Goal: Task Accomplishment & Management: Complete application form

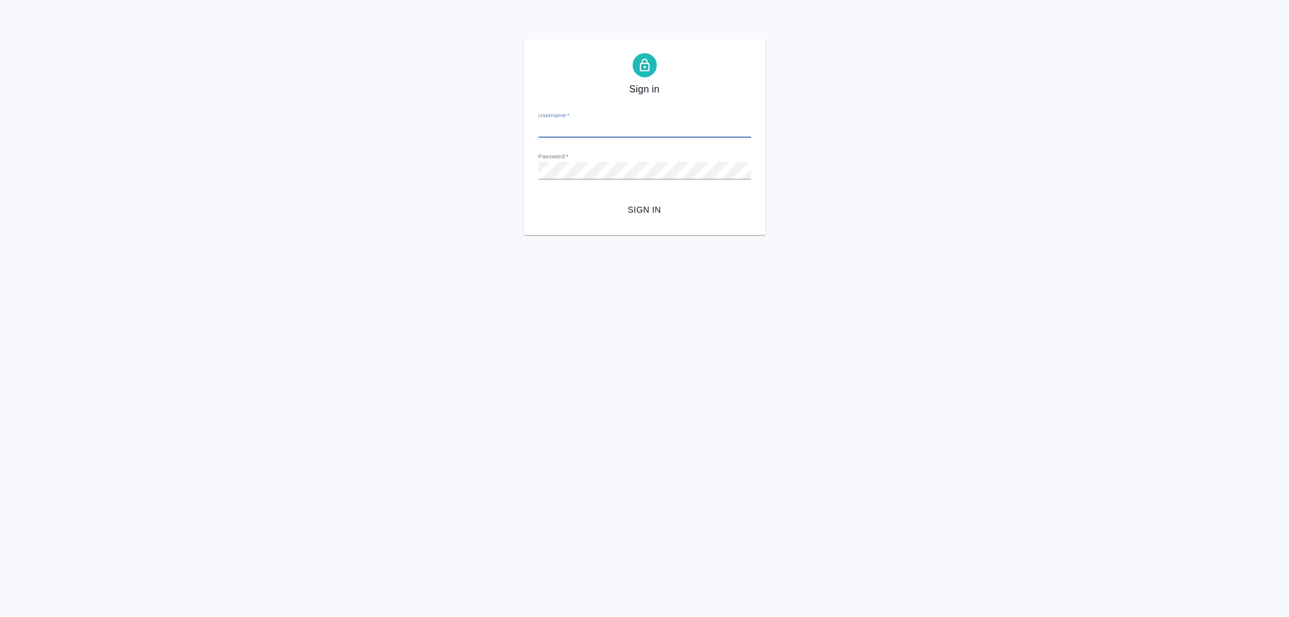
type input "[EMAIL_ADDRESS][DOMAIN_NAME]"
click at [665, 201] on button "Sign in" at bounding box center [644, 210] width 213 height 22
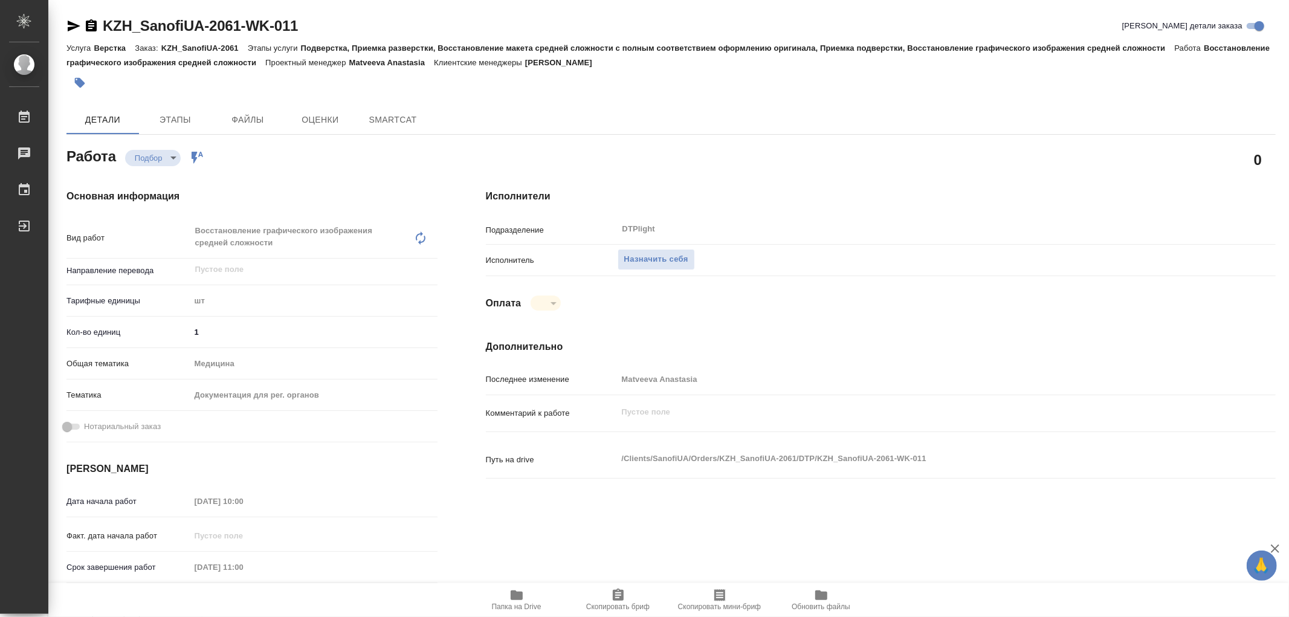
type textarea "x"
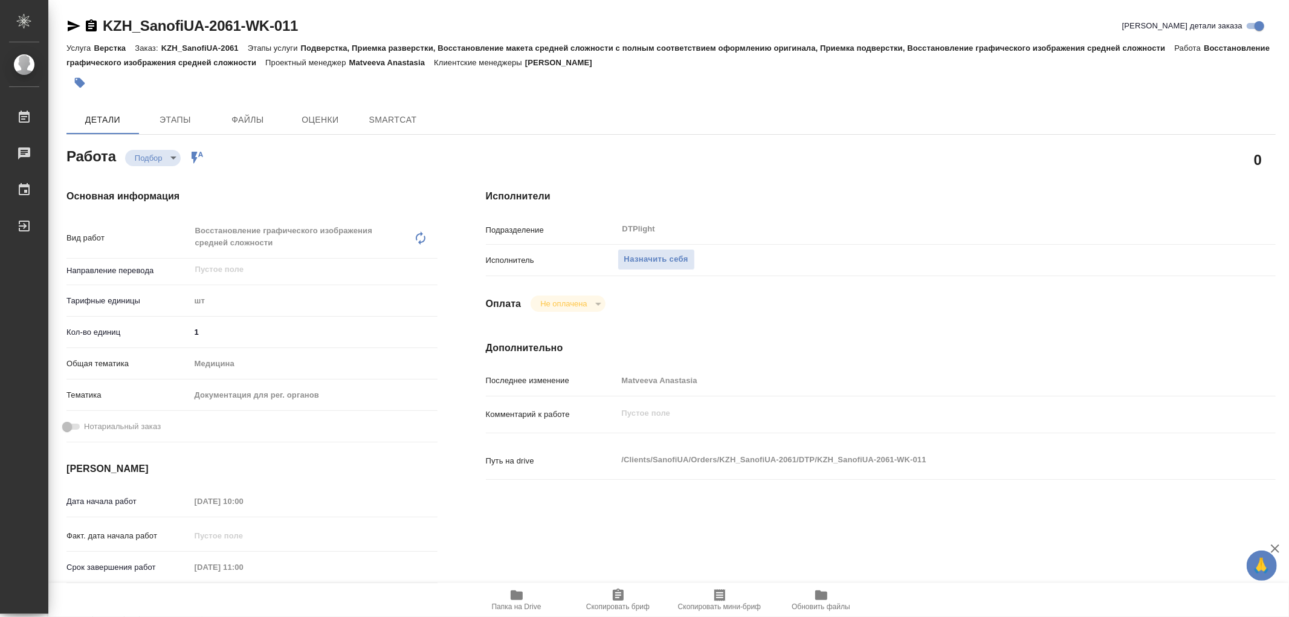
type textarea "x"
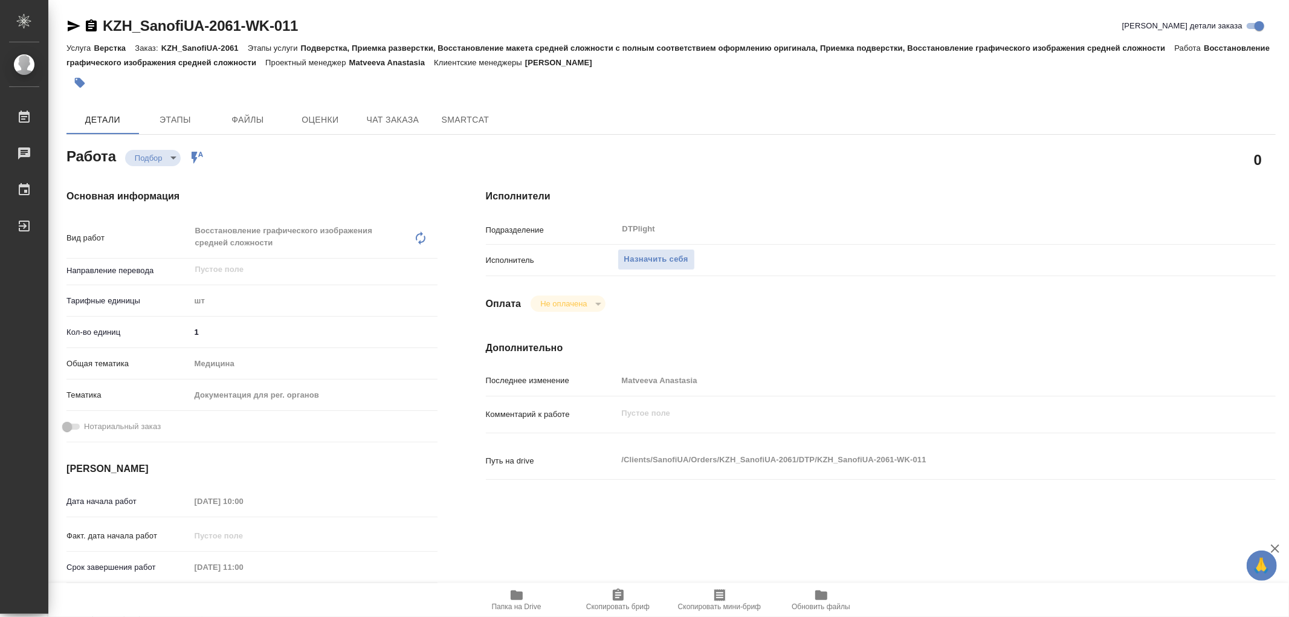
type textarea "x"
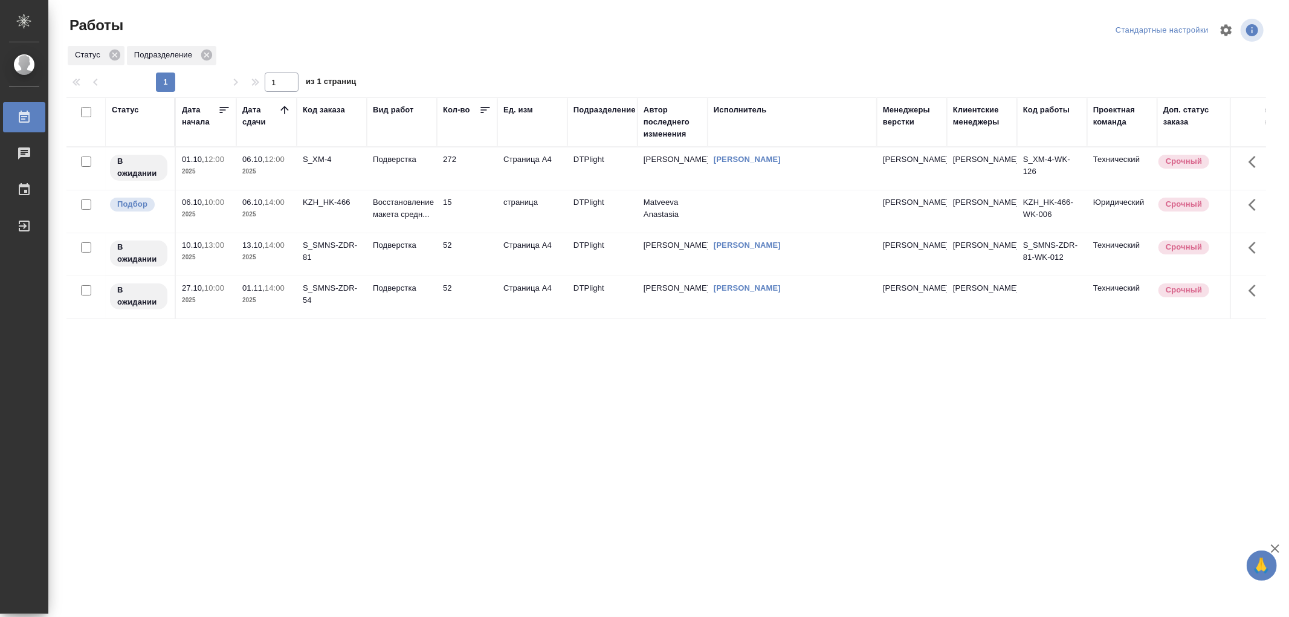
click at [401, 205] on p "Восстановление макета средн..." at bounding box center [402, 208] width 58 height 24
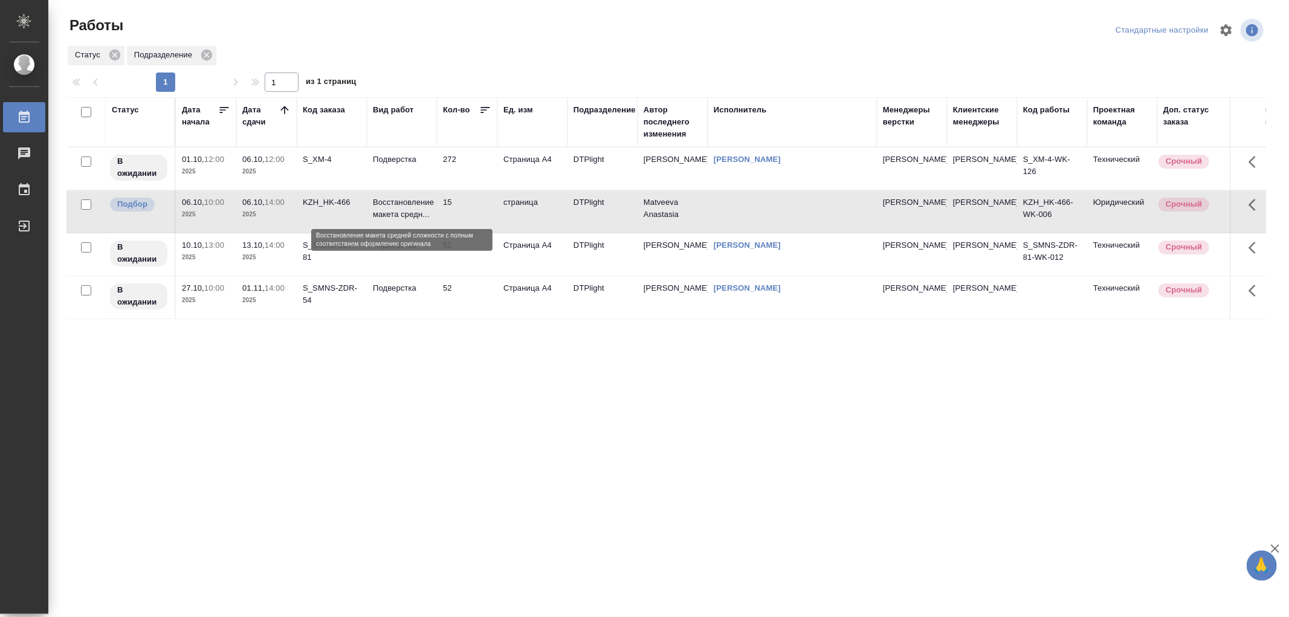
click at [401, 205] on p "Восстановление макета средн..." at bounding box center [402, 208] width 58 height 24
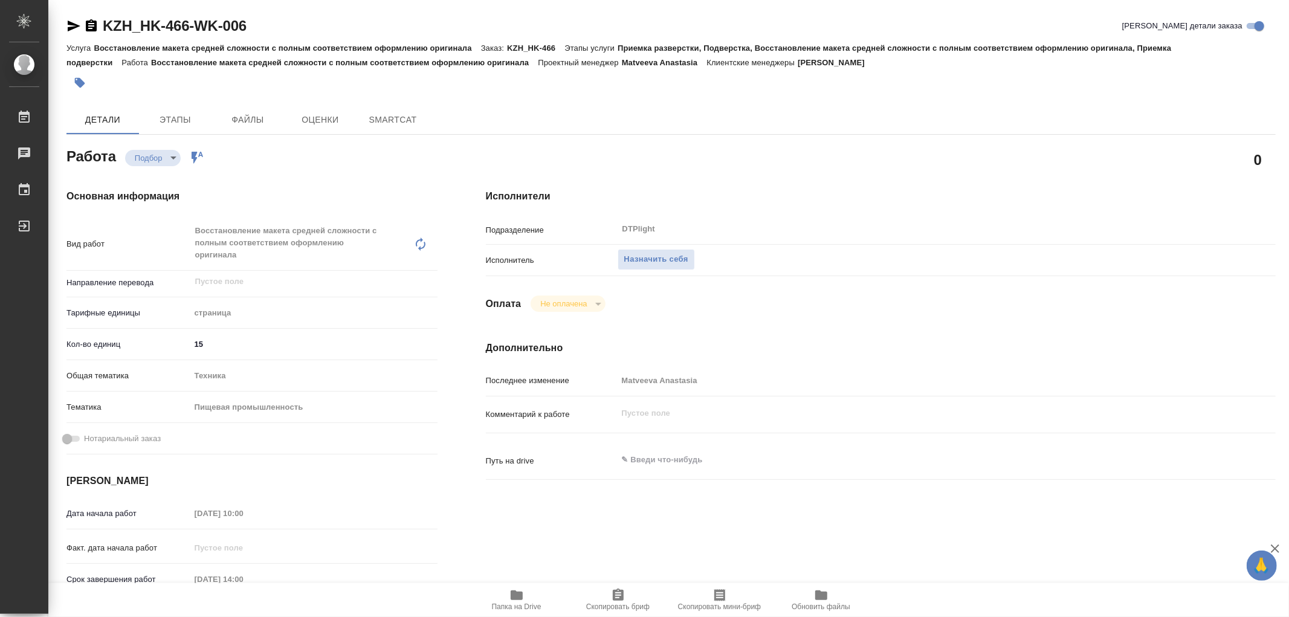
type textarea "x"
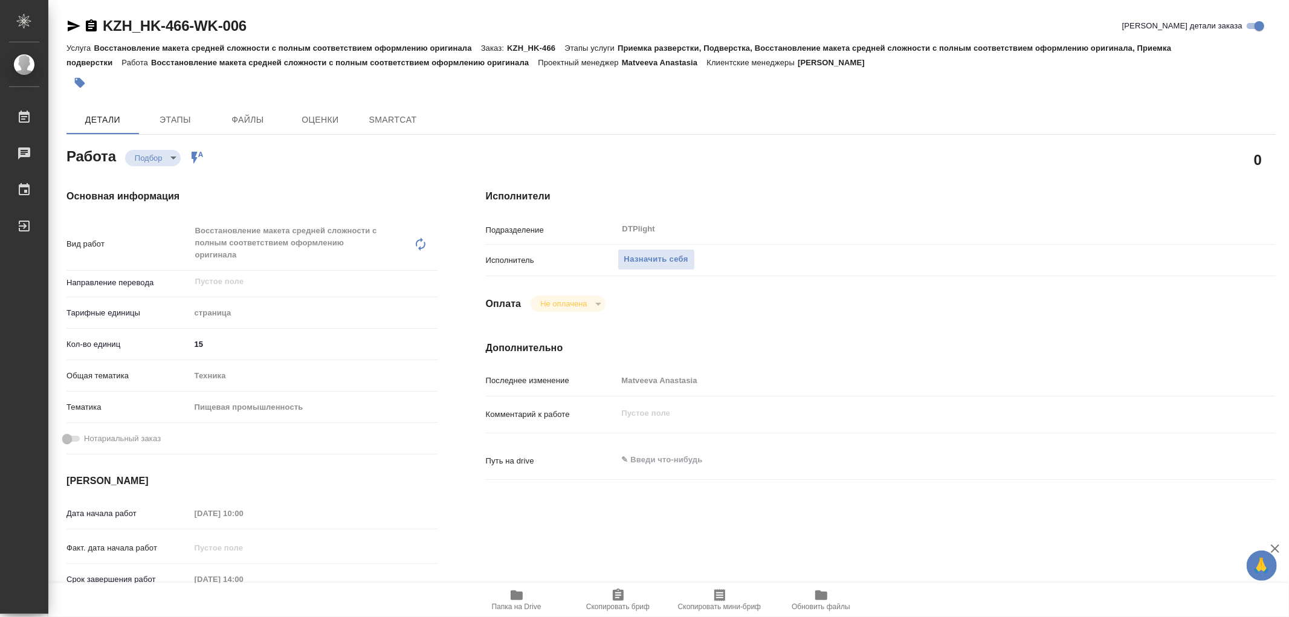
type textarea "x"
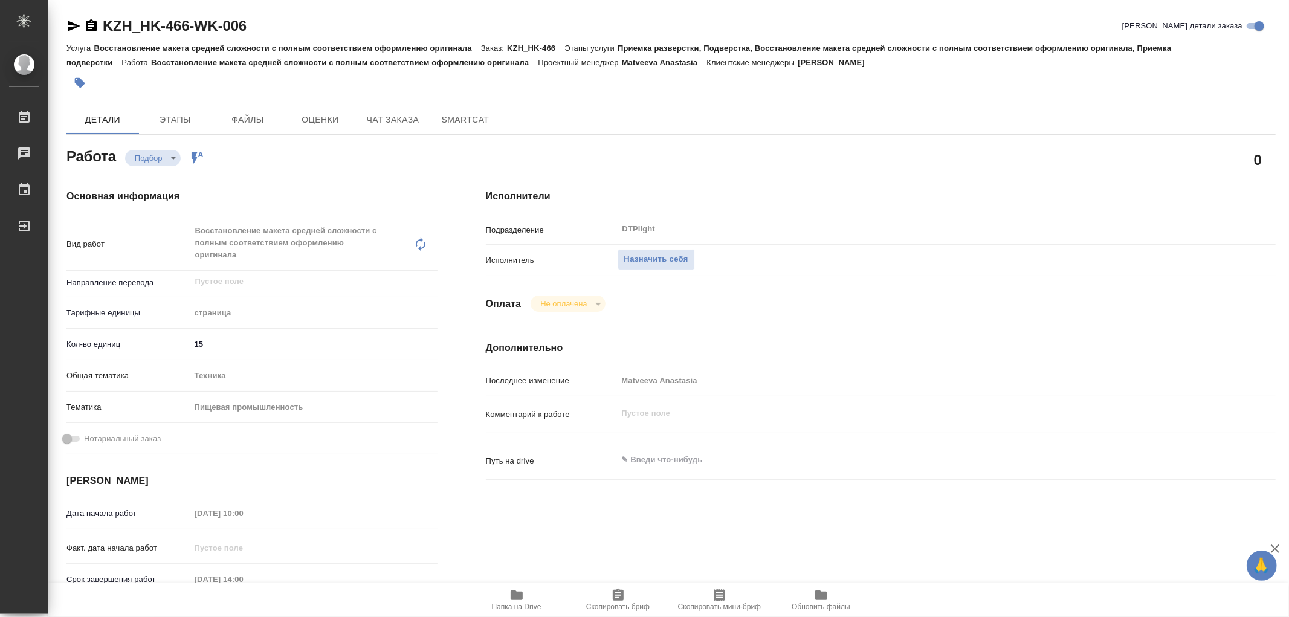
click at [517, 590] on icon "button" at bounding box center [516, 595] width 15 height 15
type textarea "x"
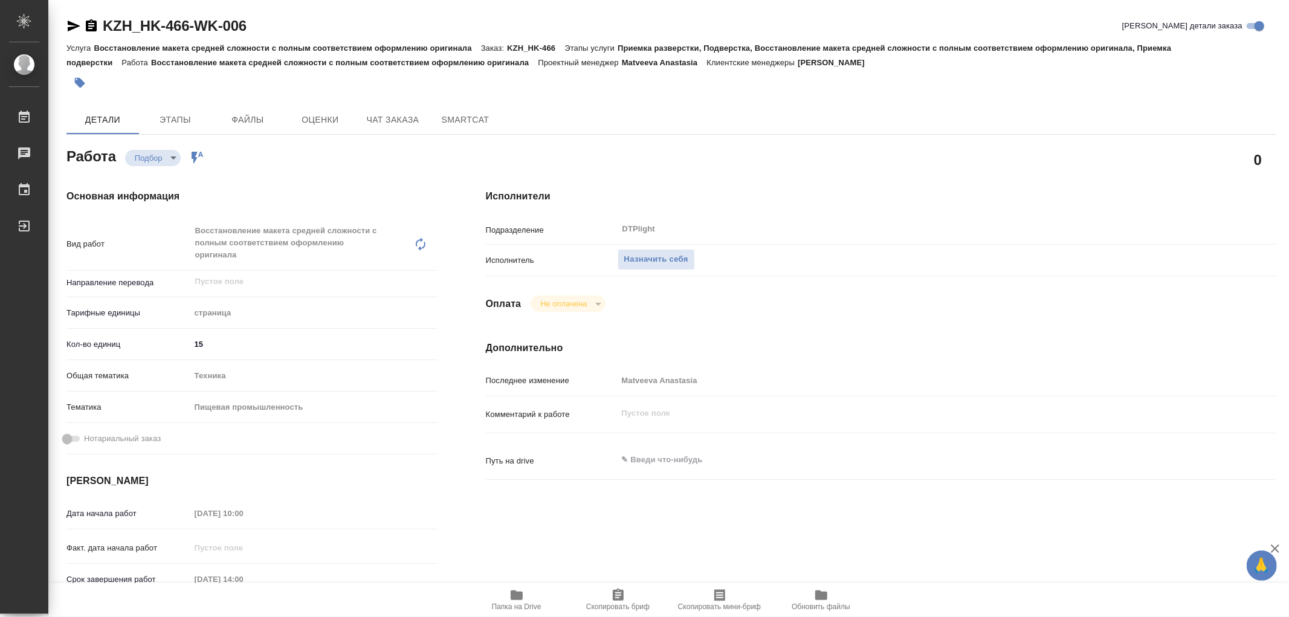
type textarea "x"
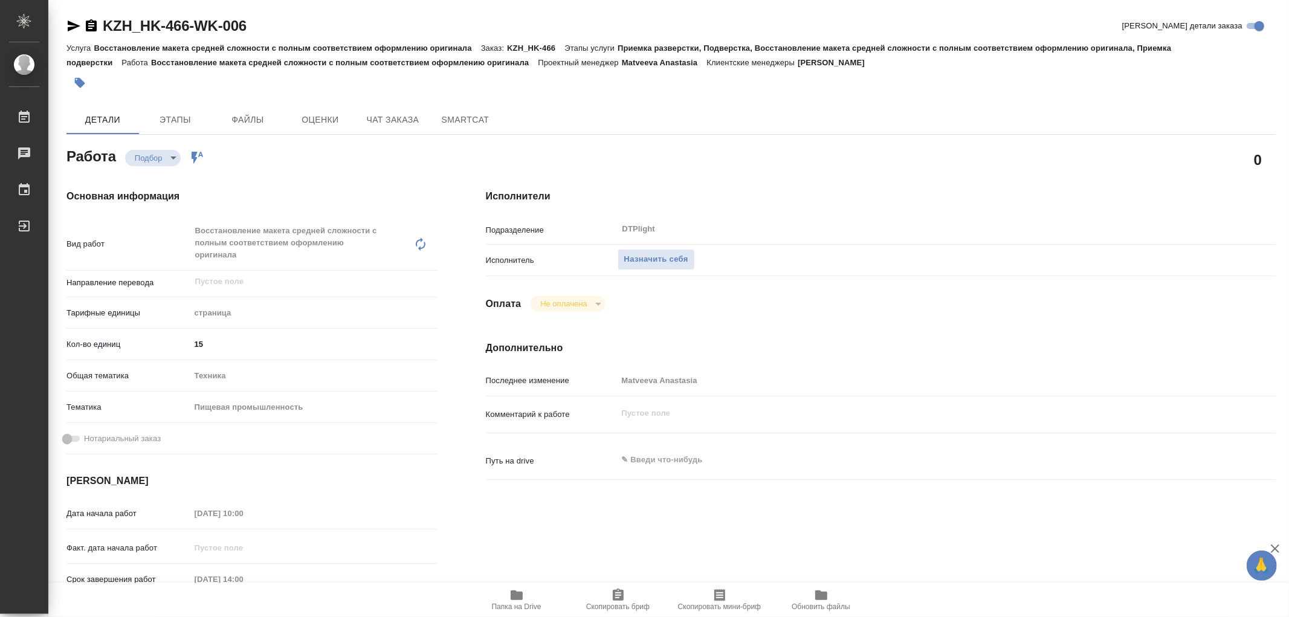
type textarea "x"
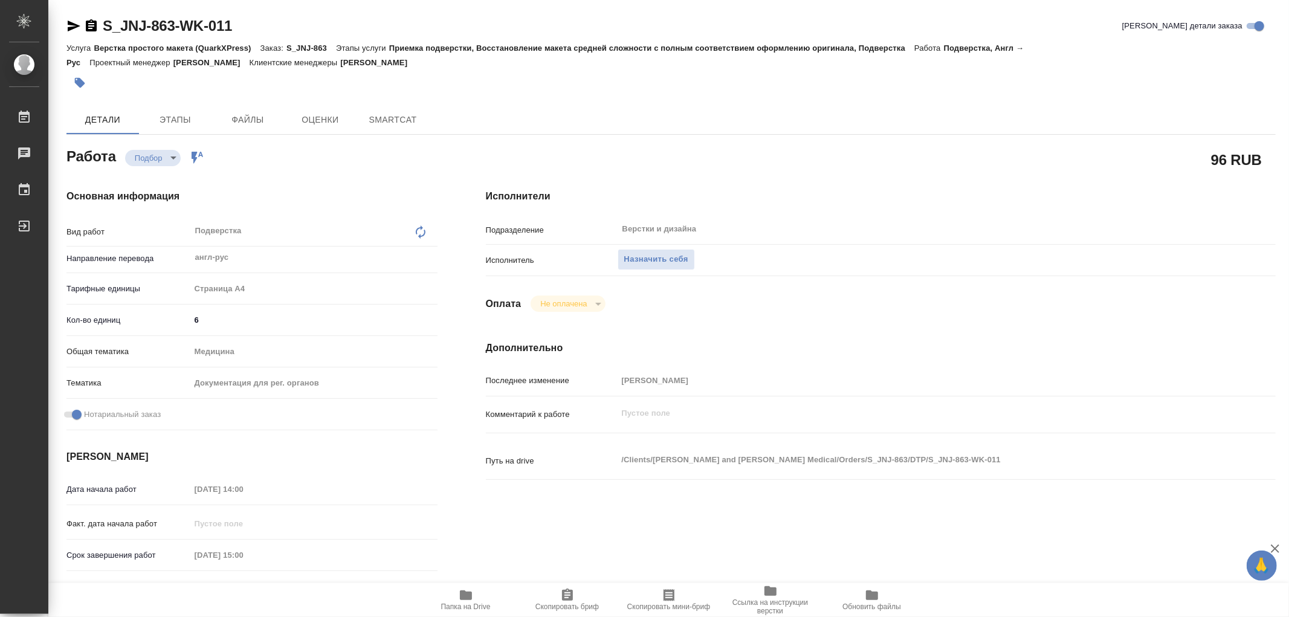
type textarea "x"
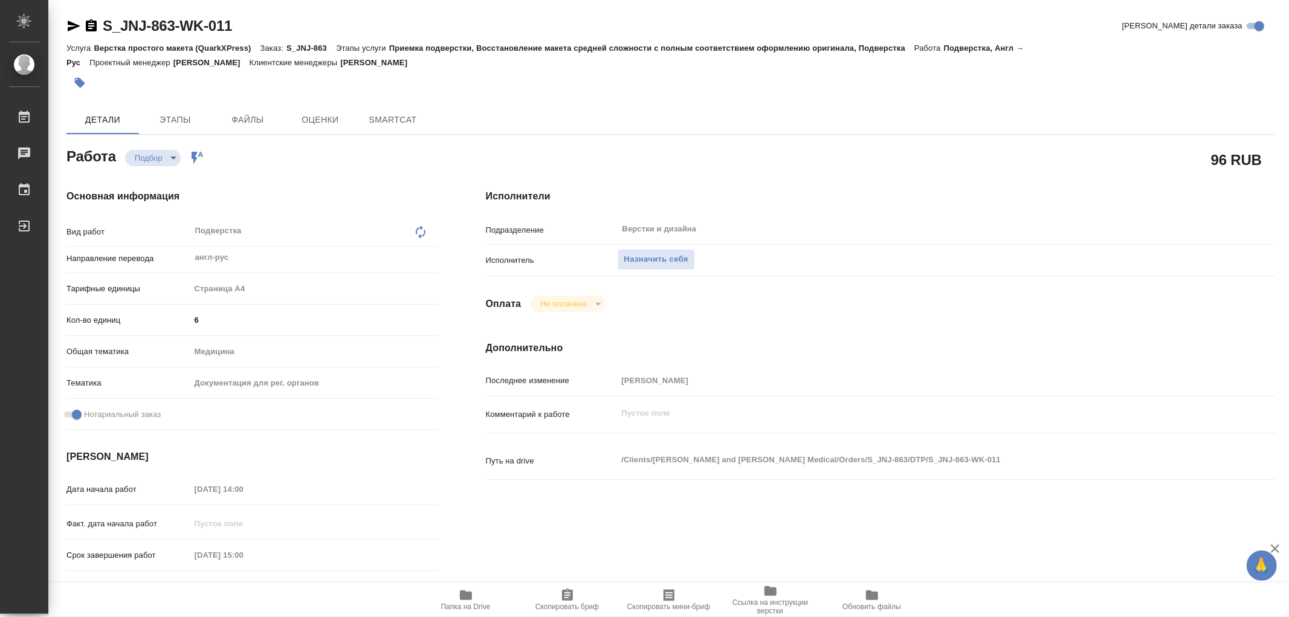
type textarea "x"
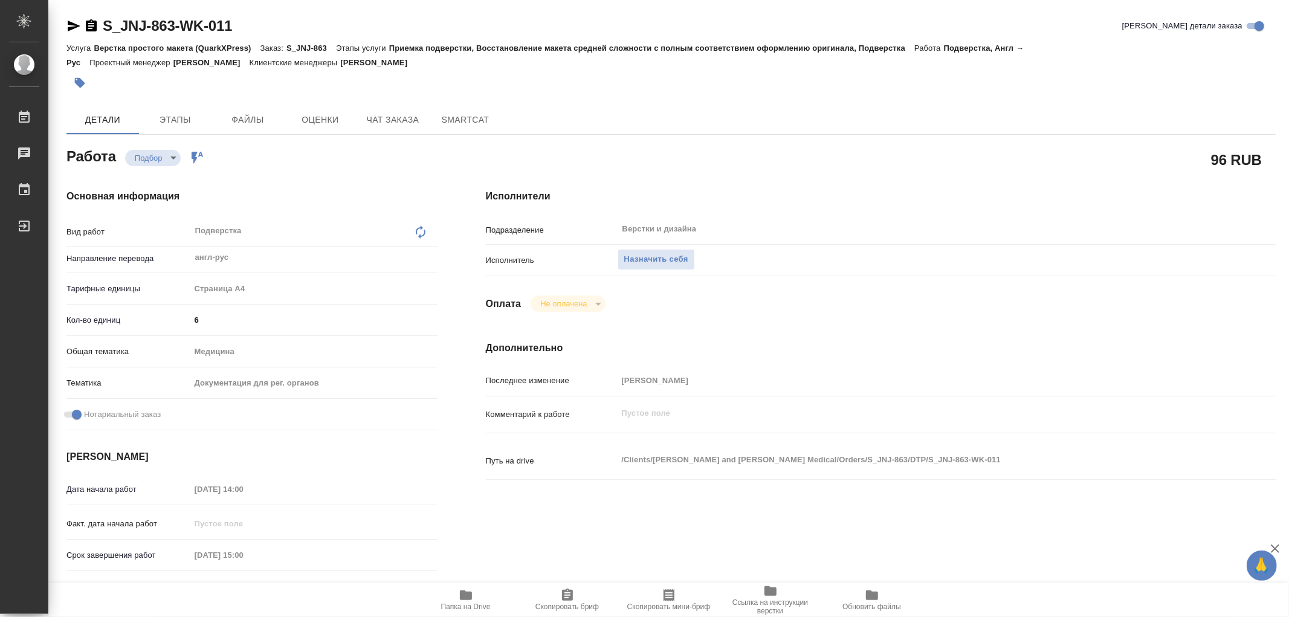
type textarea "x"
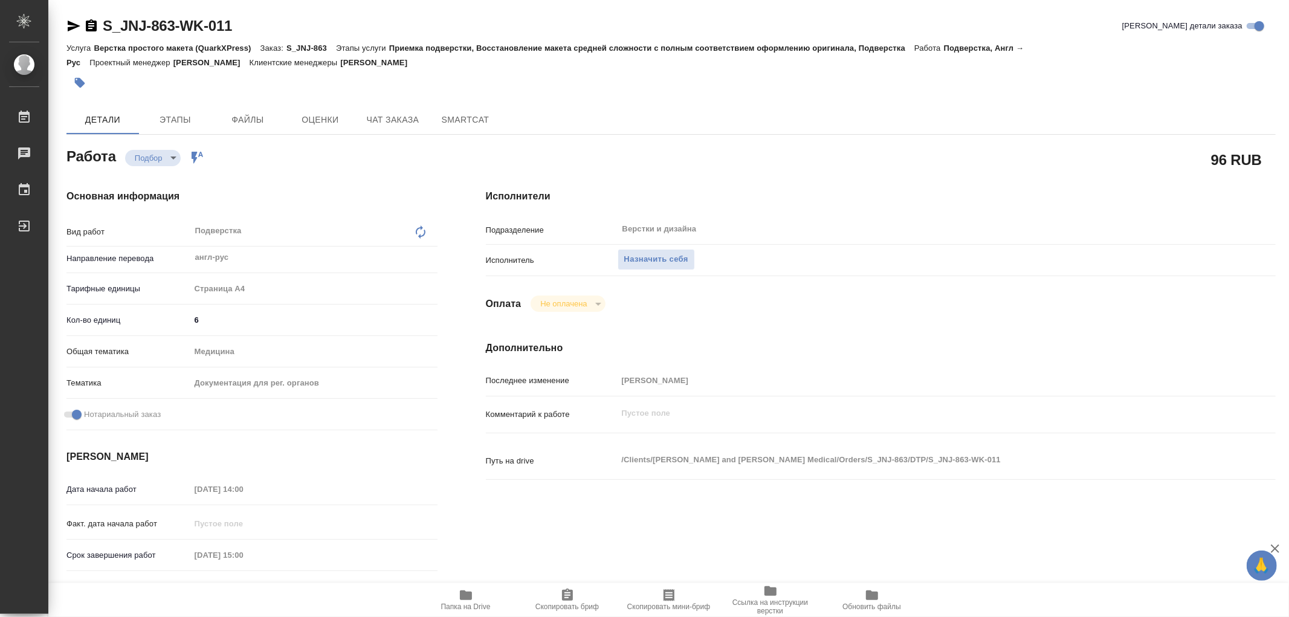
type textarea "x"
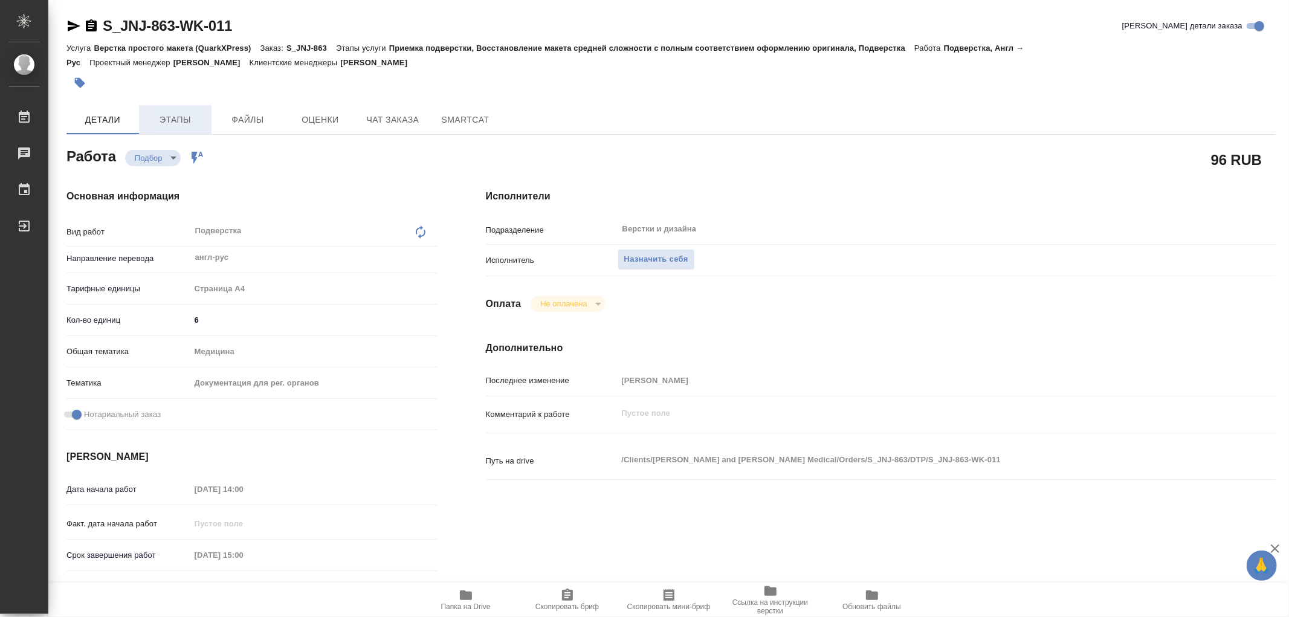
click at [193, 119] on span "Этапы" at bounding box center [175, 119] width 58 height 15
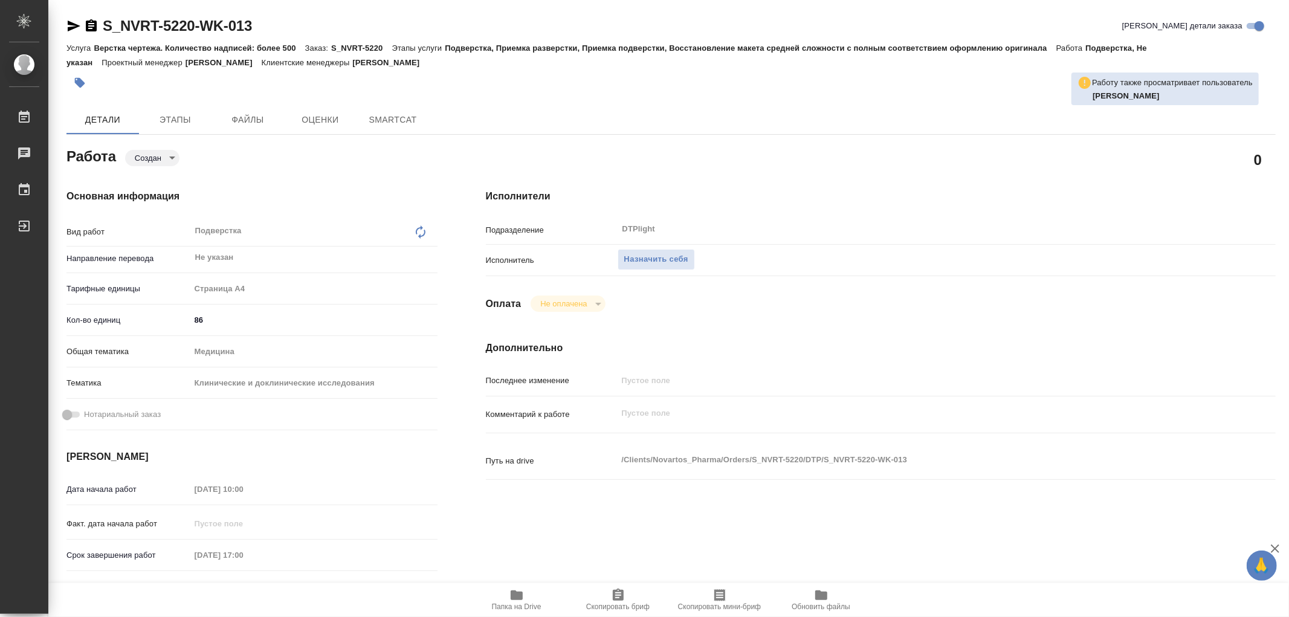
type textarea "x"
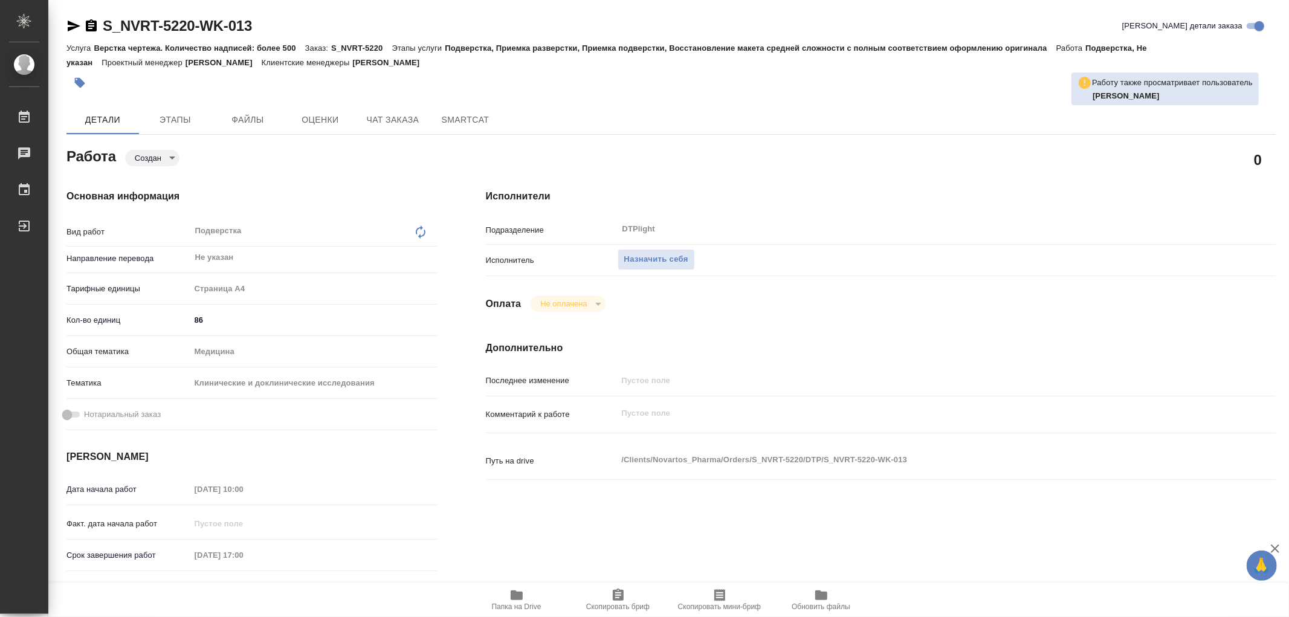
type textarea "x"
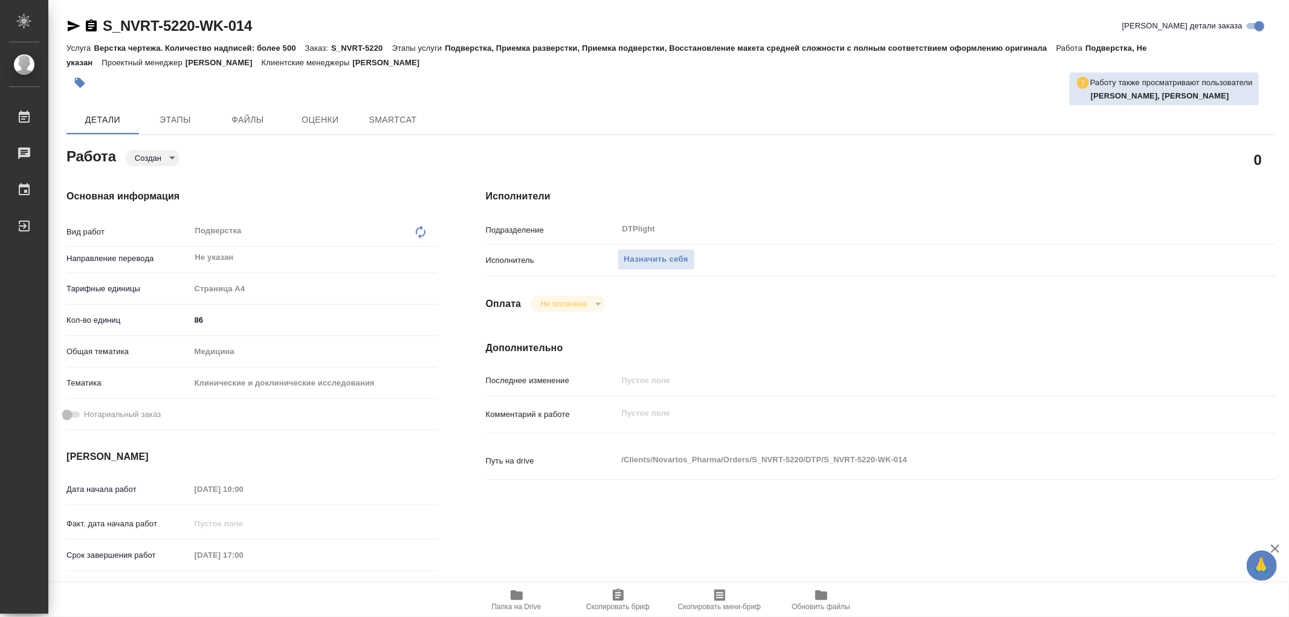
type textarea "x"
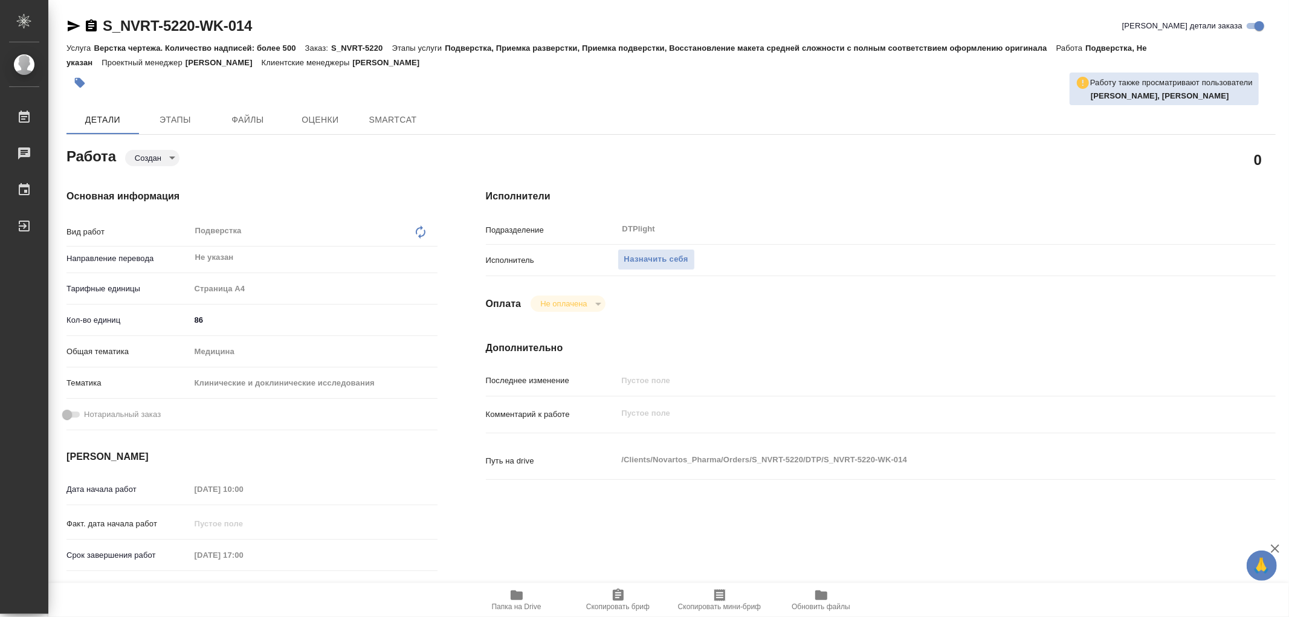
type textarea "x"
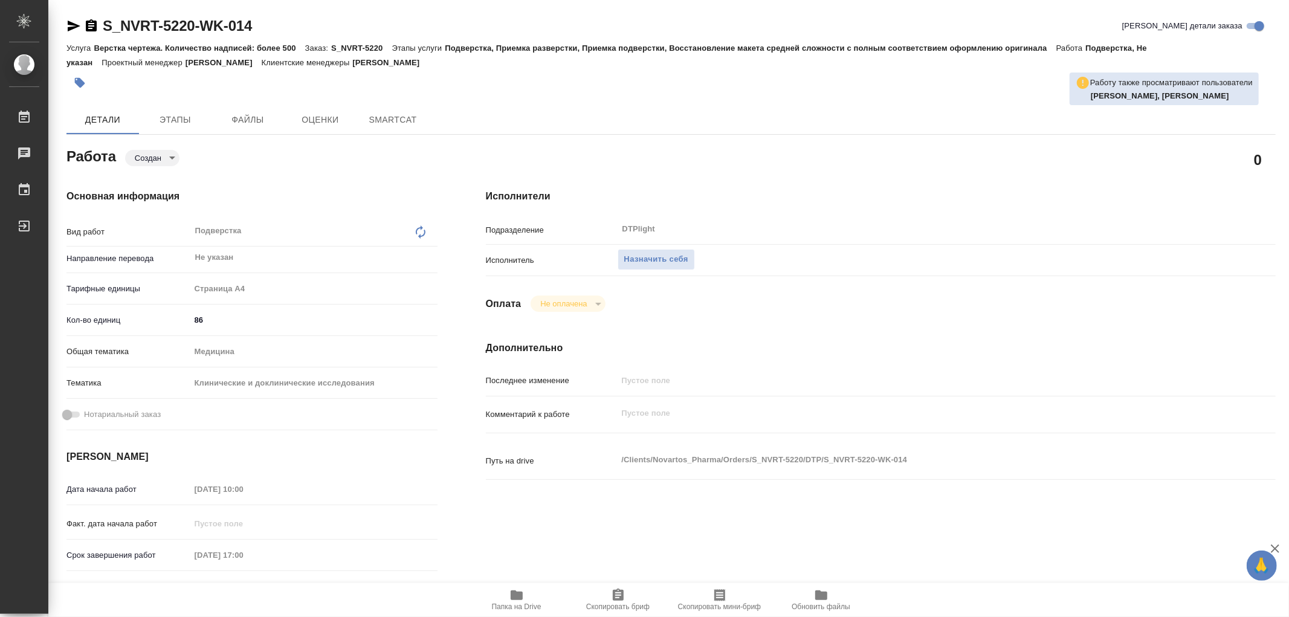
type textarea "x"
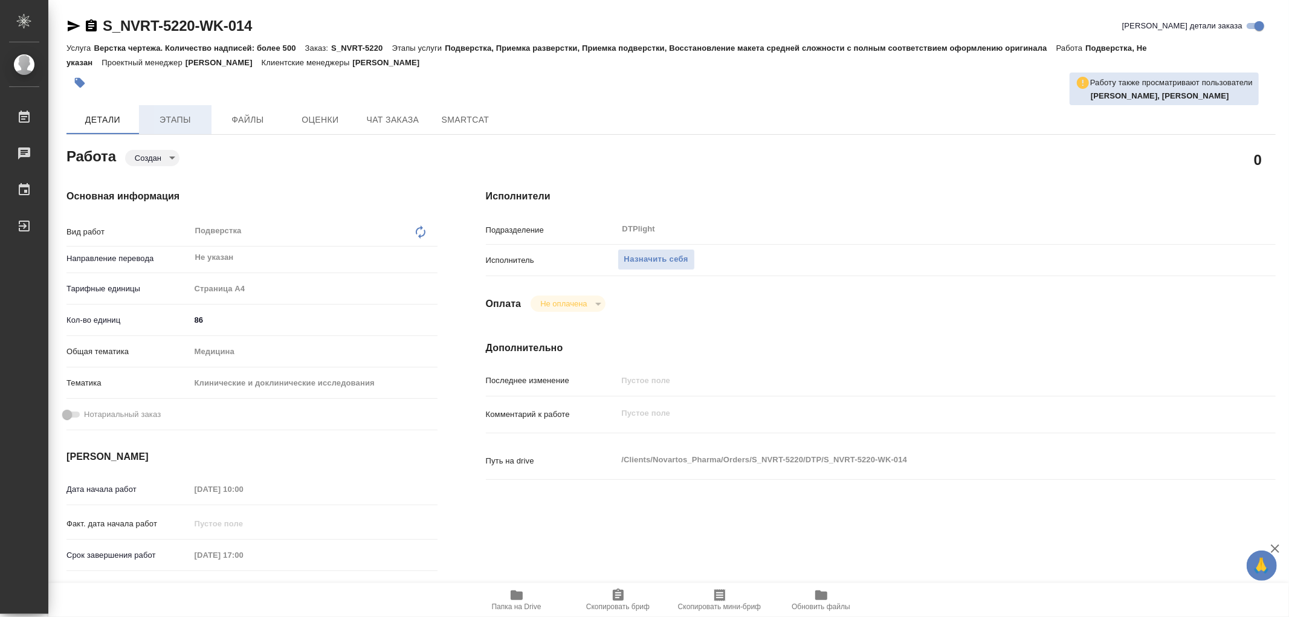
type textarea "x"
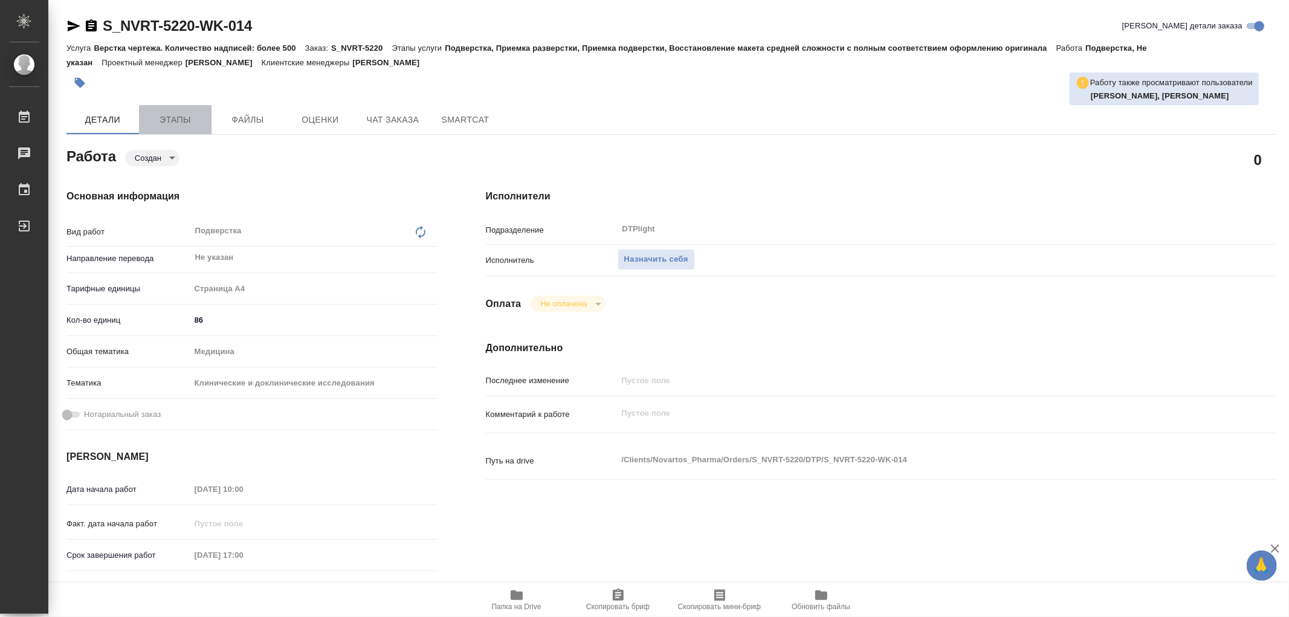
click at [155, 122] on span "Этапы" at bounding box center [175, 119] width 58 height 15
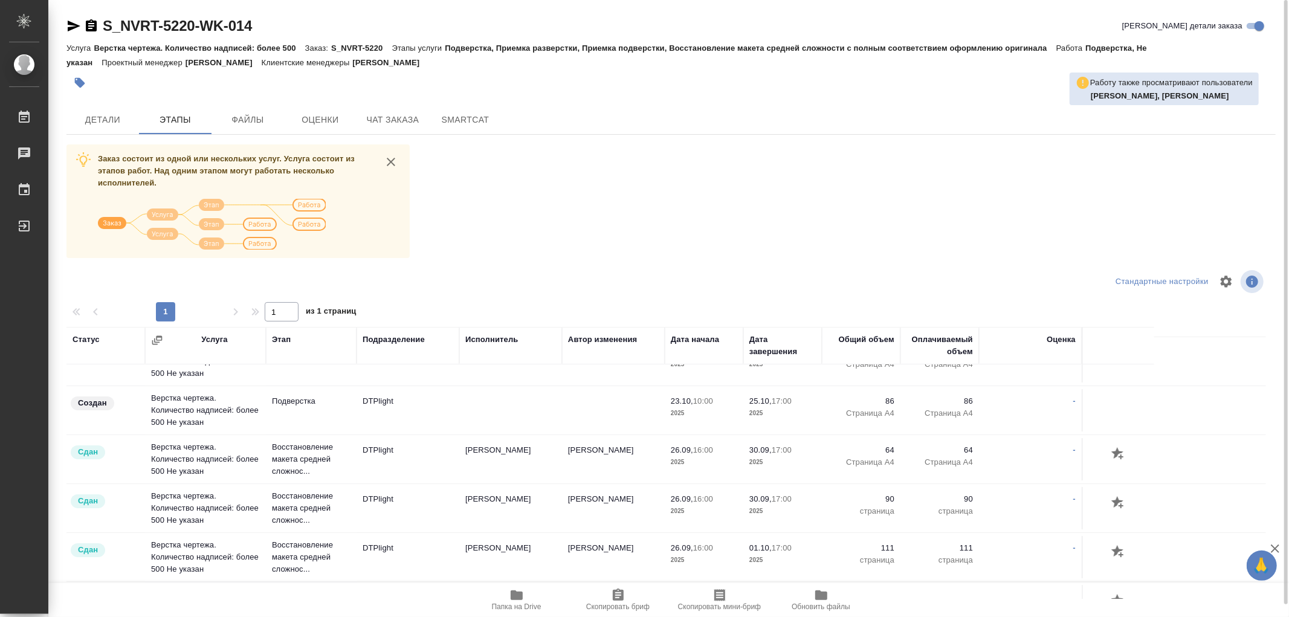
scroll to position [6, 0]
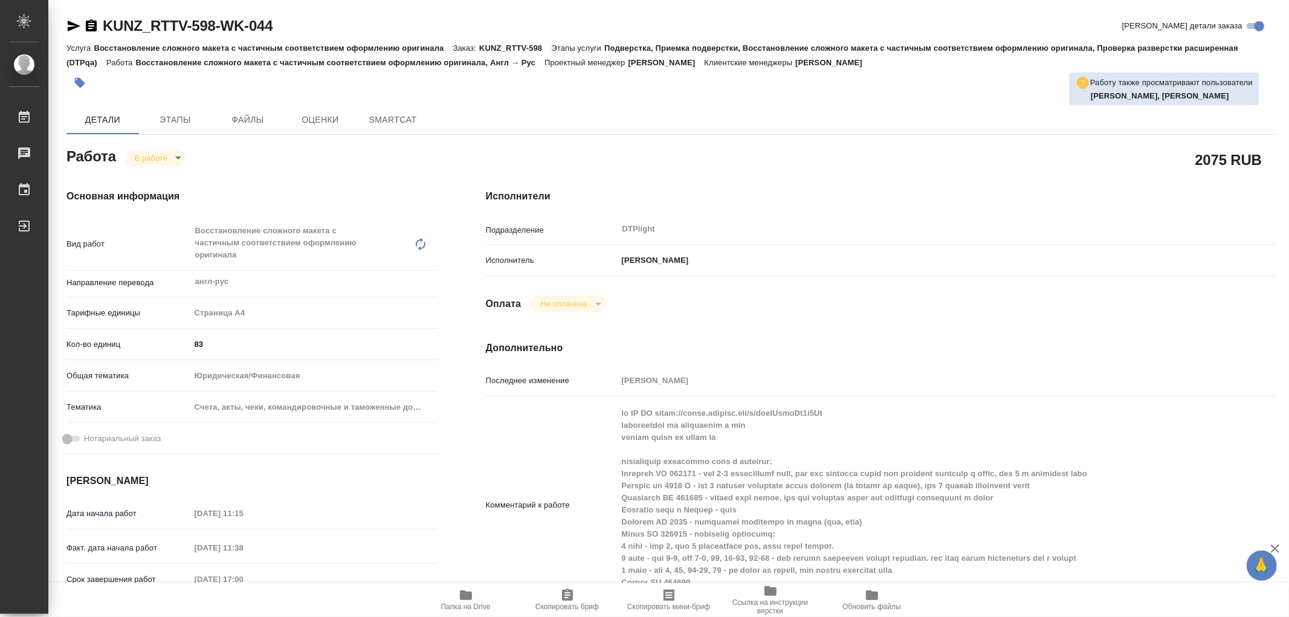
type textarea "x"
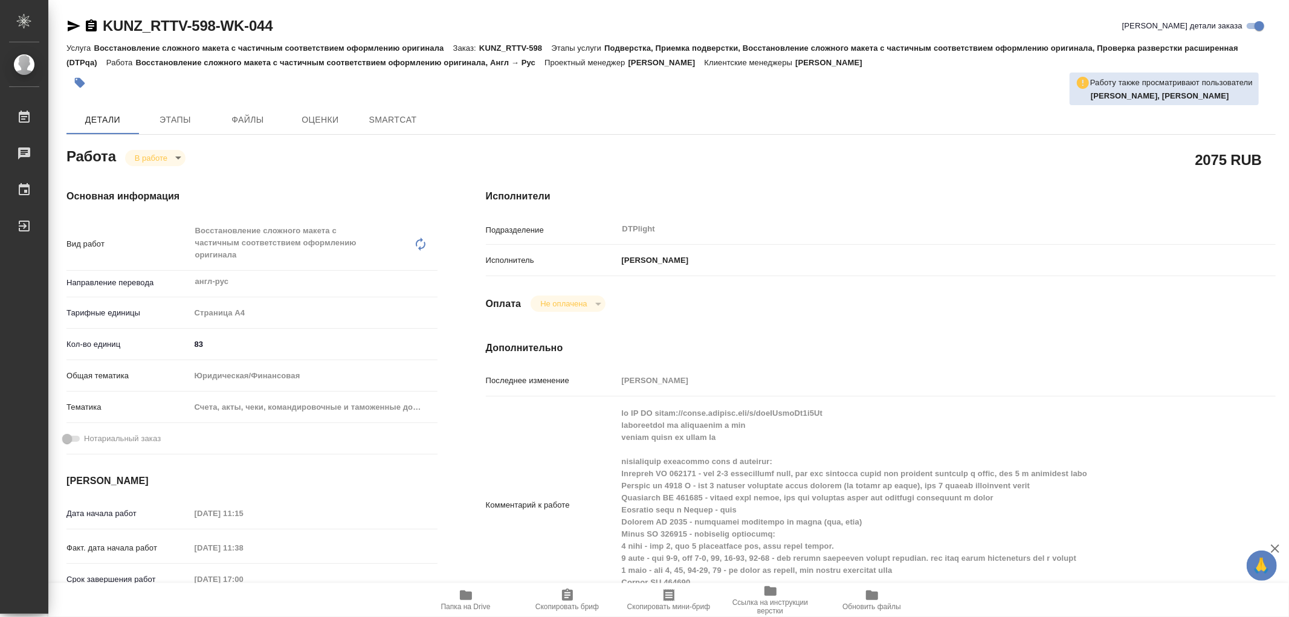
type textarea "x"
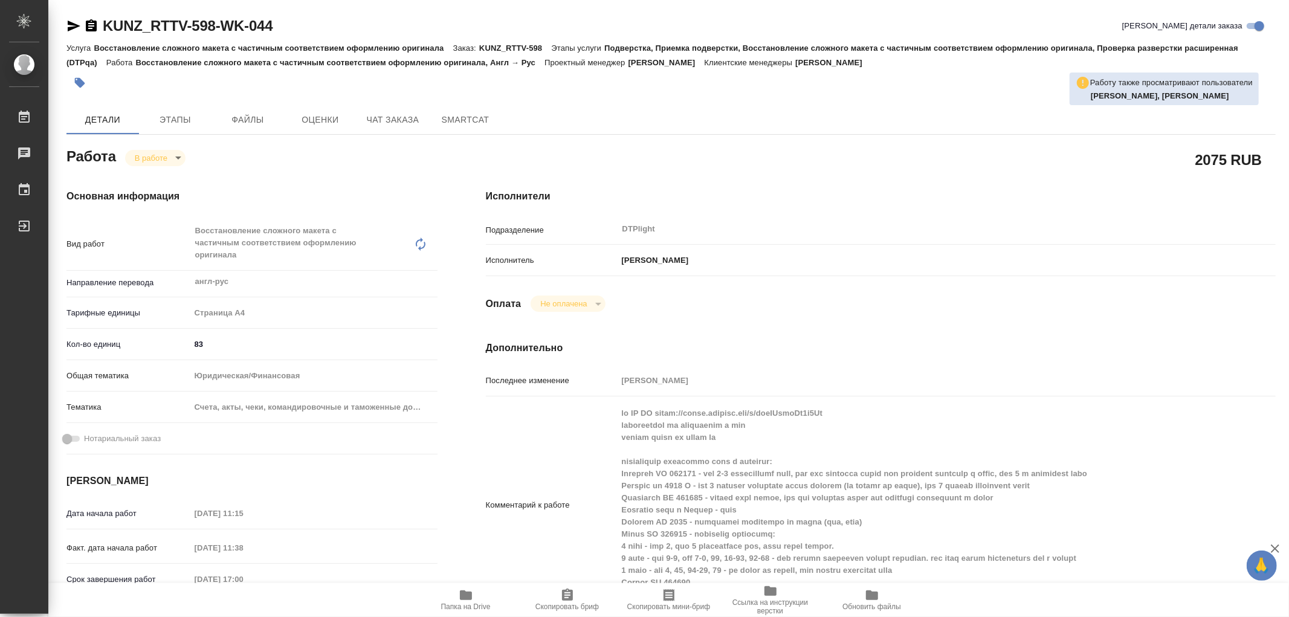
type textarea "x"
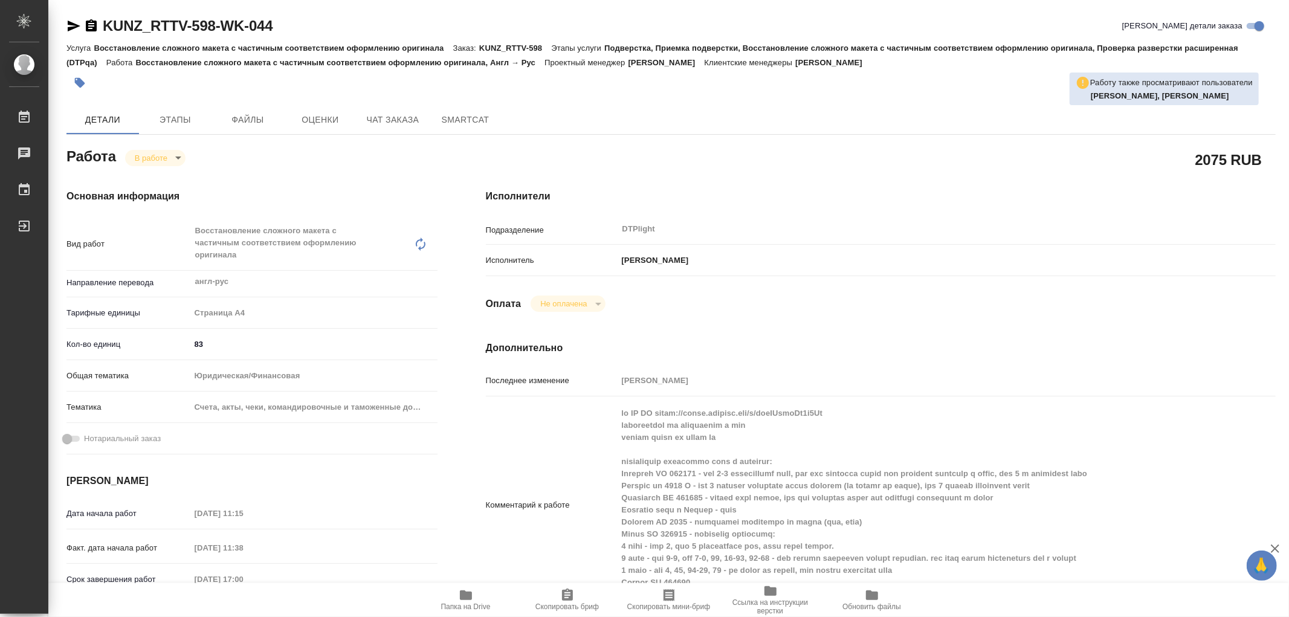
type textarea "x"
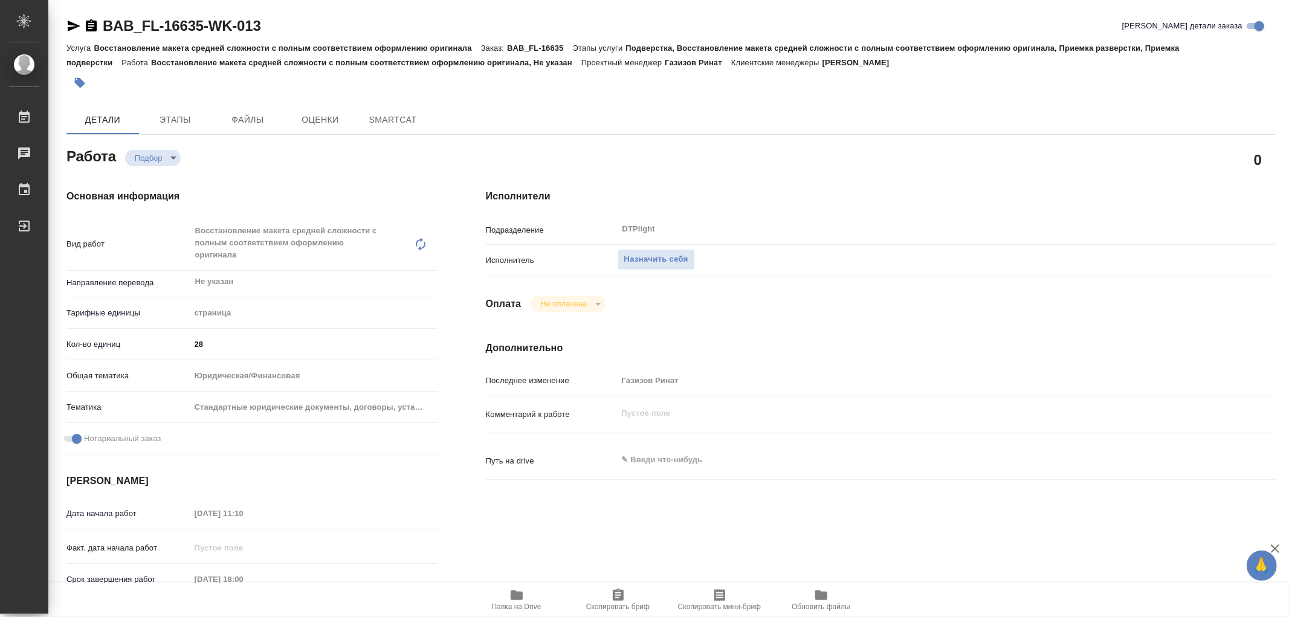
type textarea "x"
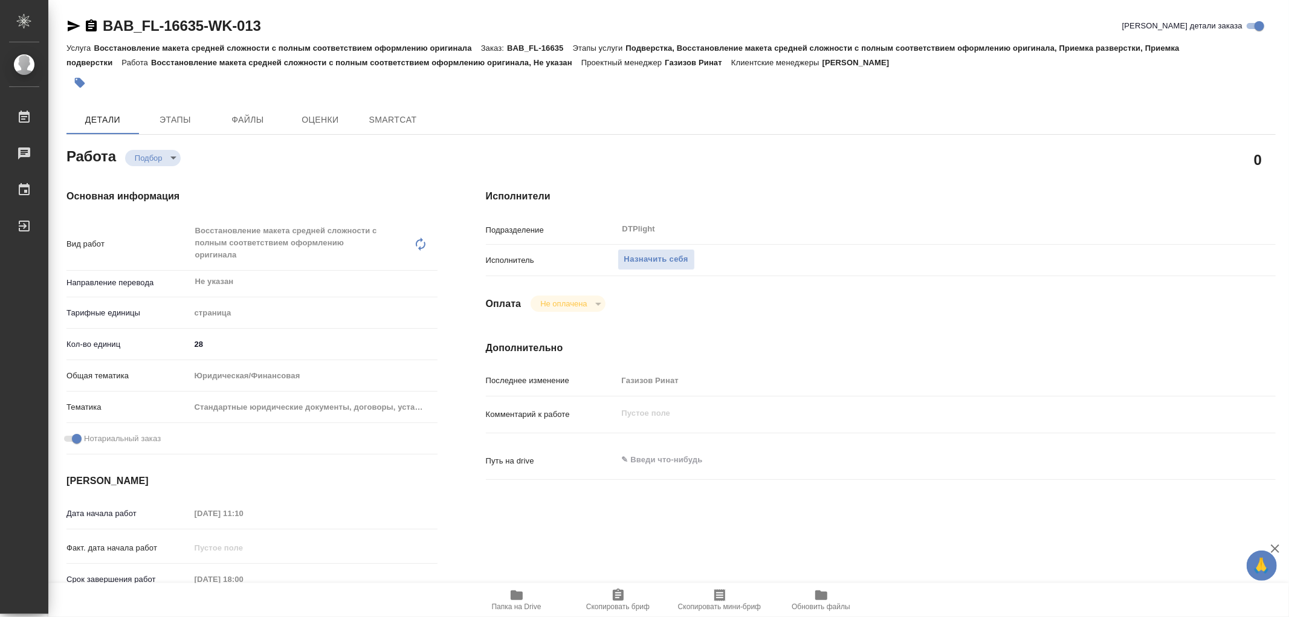
type textarea "x"
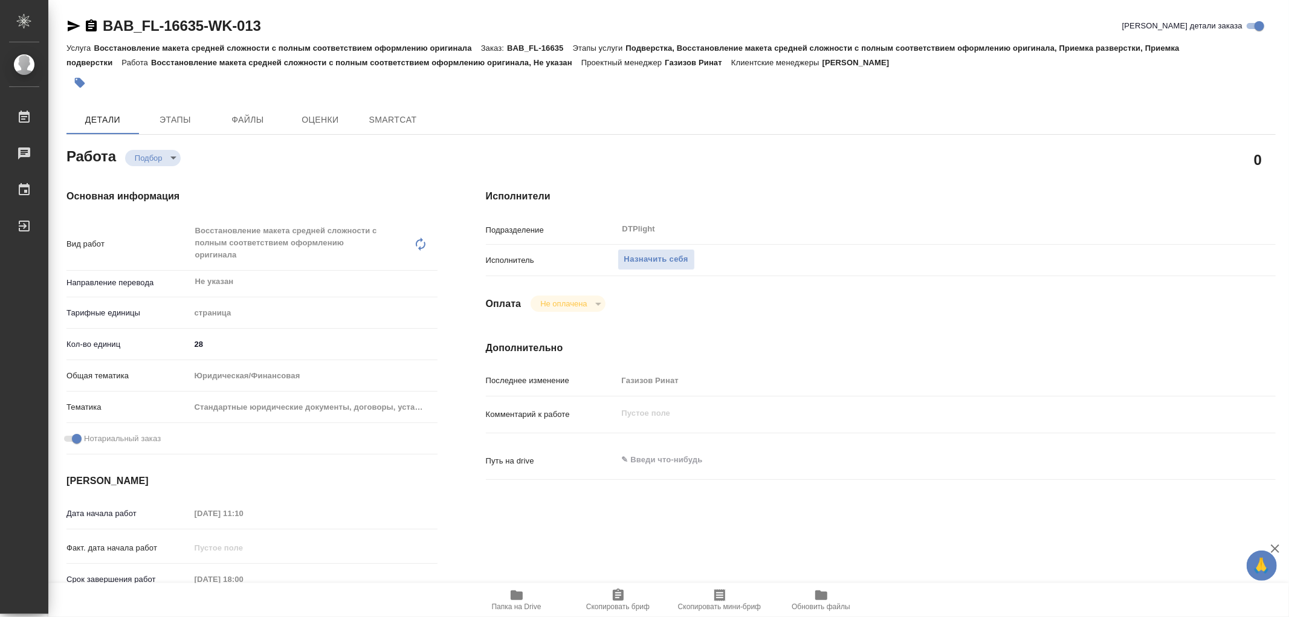
type textarea "x"
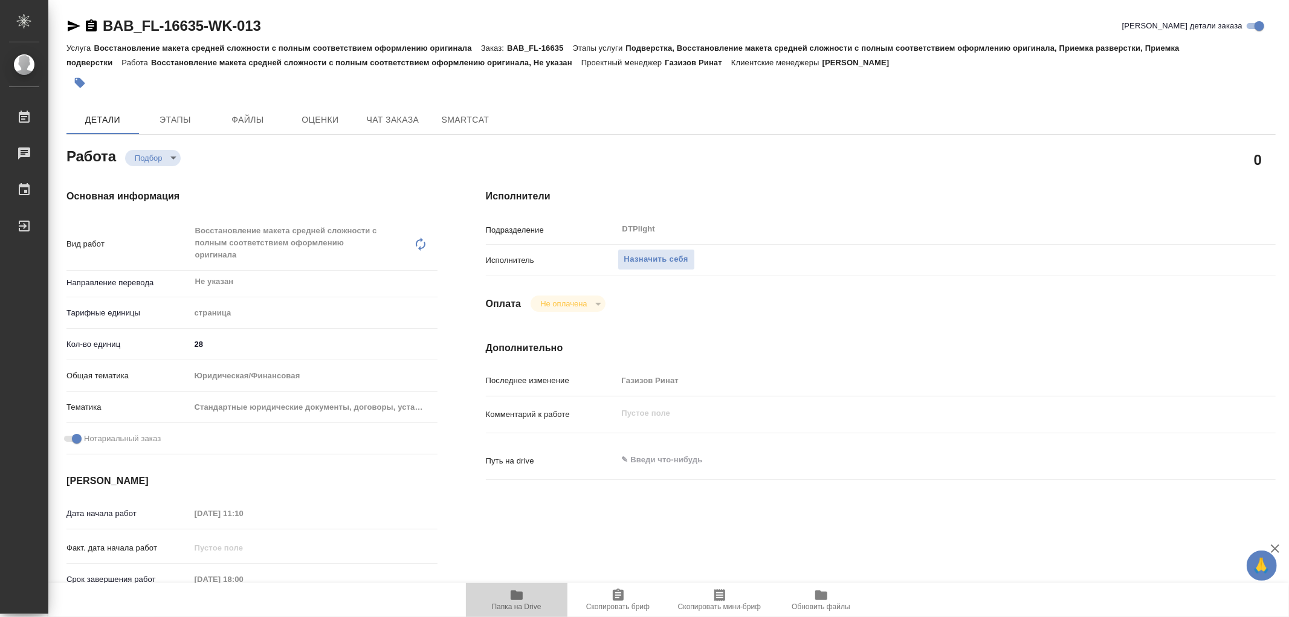
click at [526, 591] on span "Папка на Drive" at bounding box center [516, 599] width 87 height 23
type textarea "x"
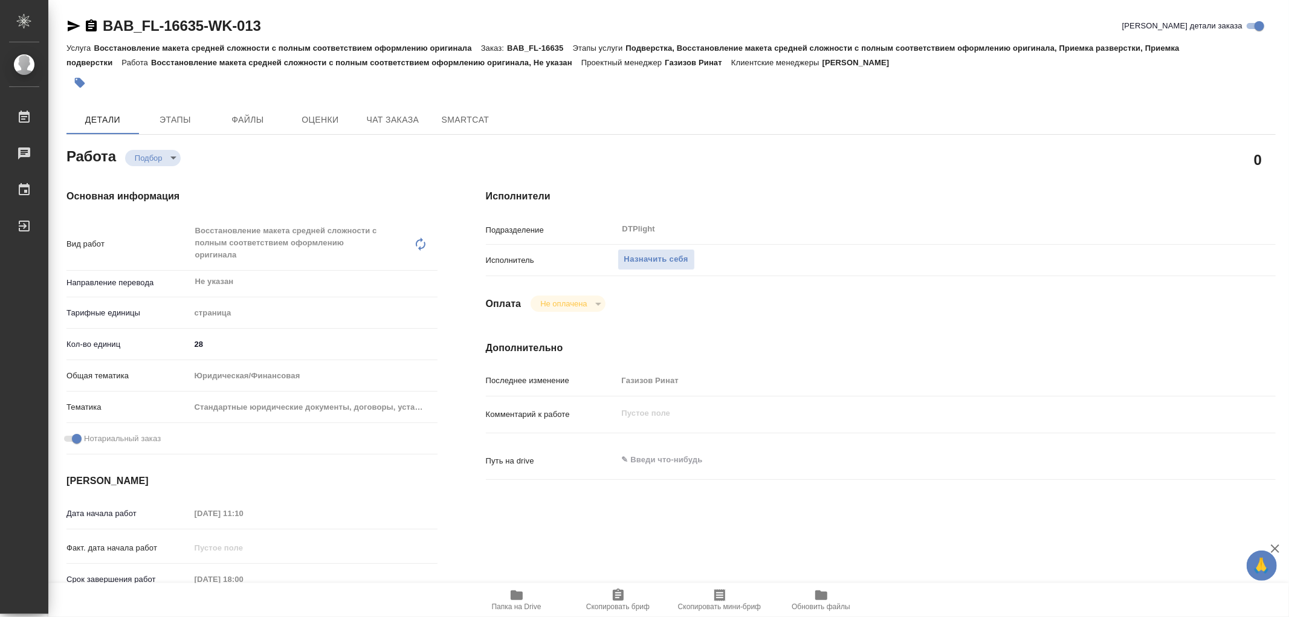
type textarea "x"
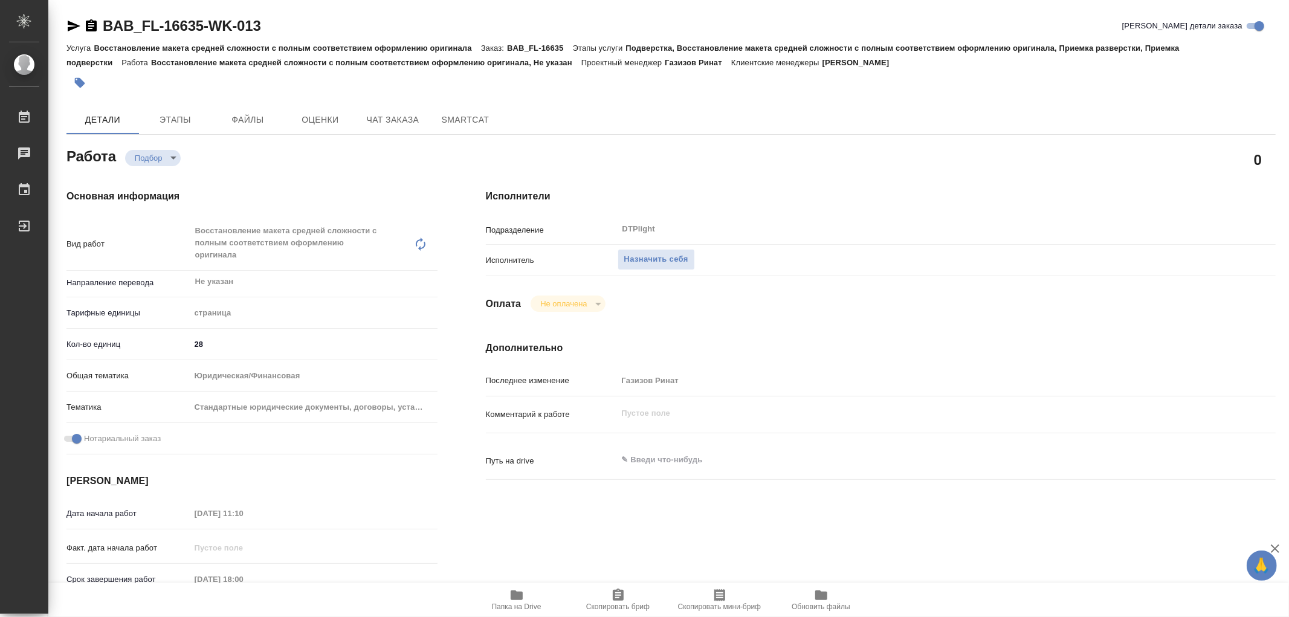
type textarea "x"
